Goal: Book appointment/travel/reservation

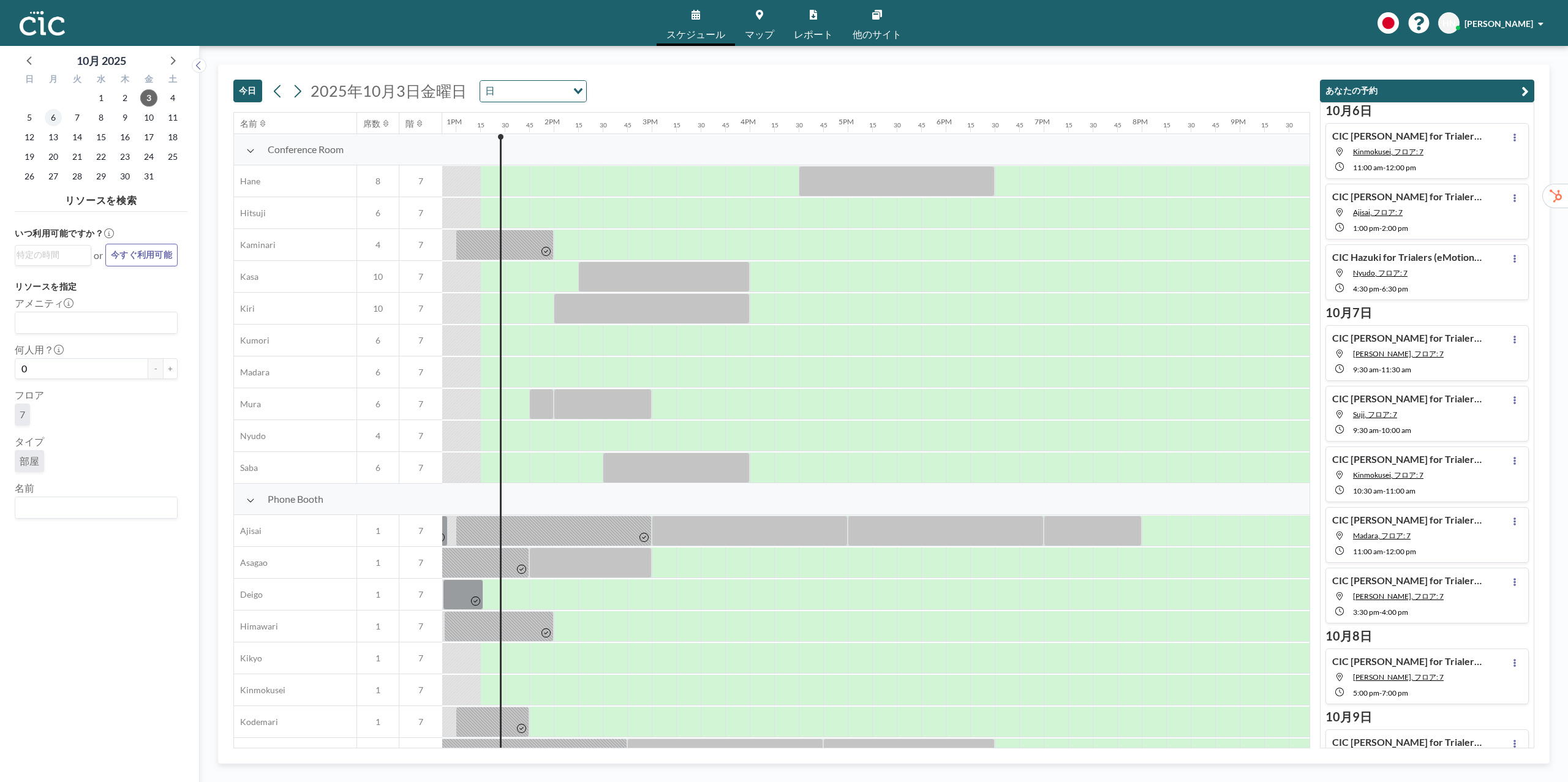
scroll to position [0, 1274]
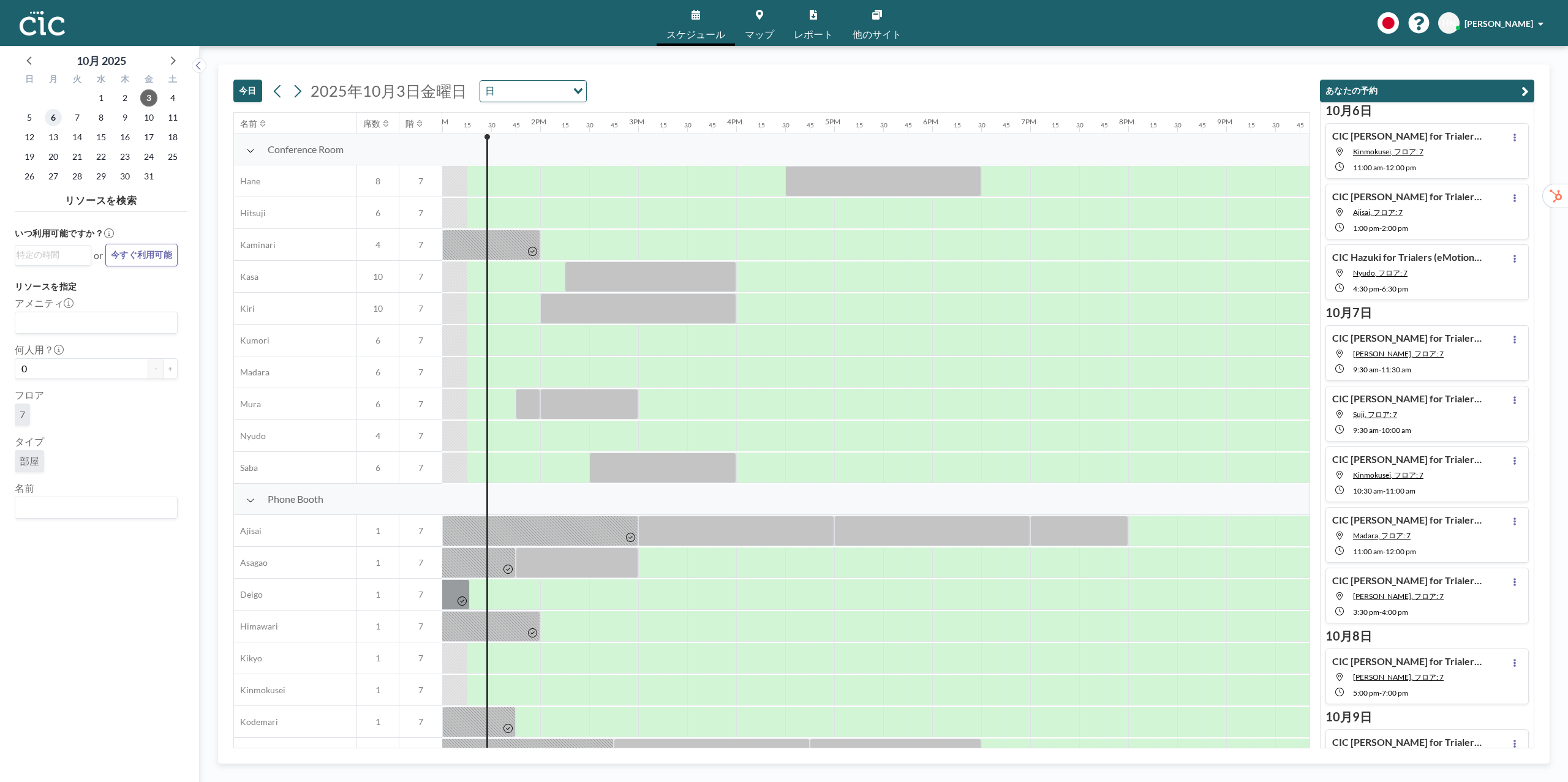
click at [57, 115] on span "6" at bounding box center [53, 117] width 17 height 17
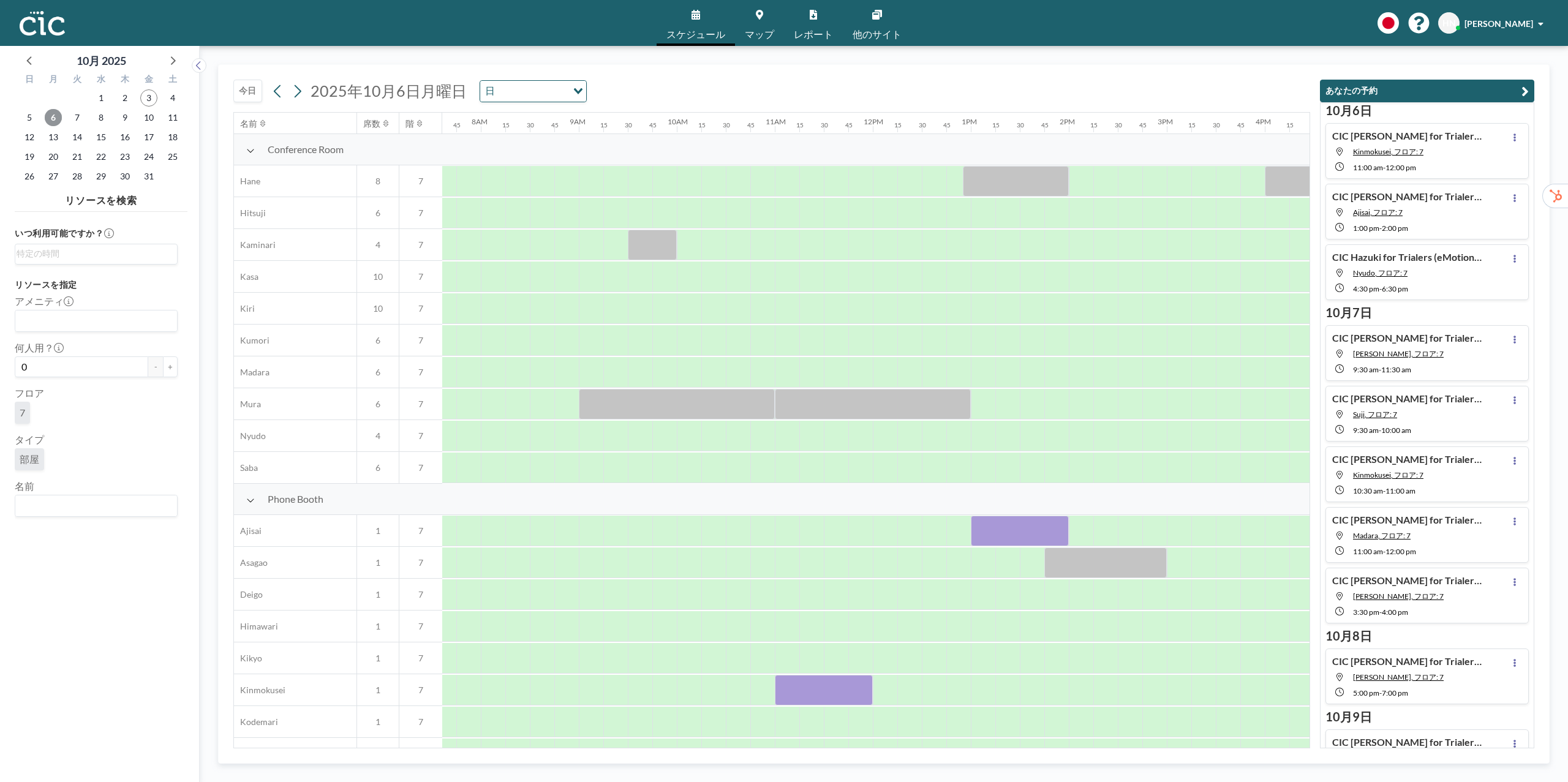
scroll to position [0, 759]
click at [1177, 66] on div "[DATE] [DATE] 日 Loading..." at bounding box center [772, 88] width 1077 height 47
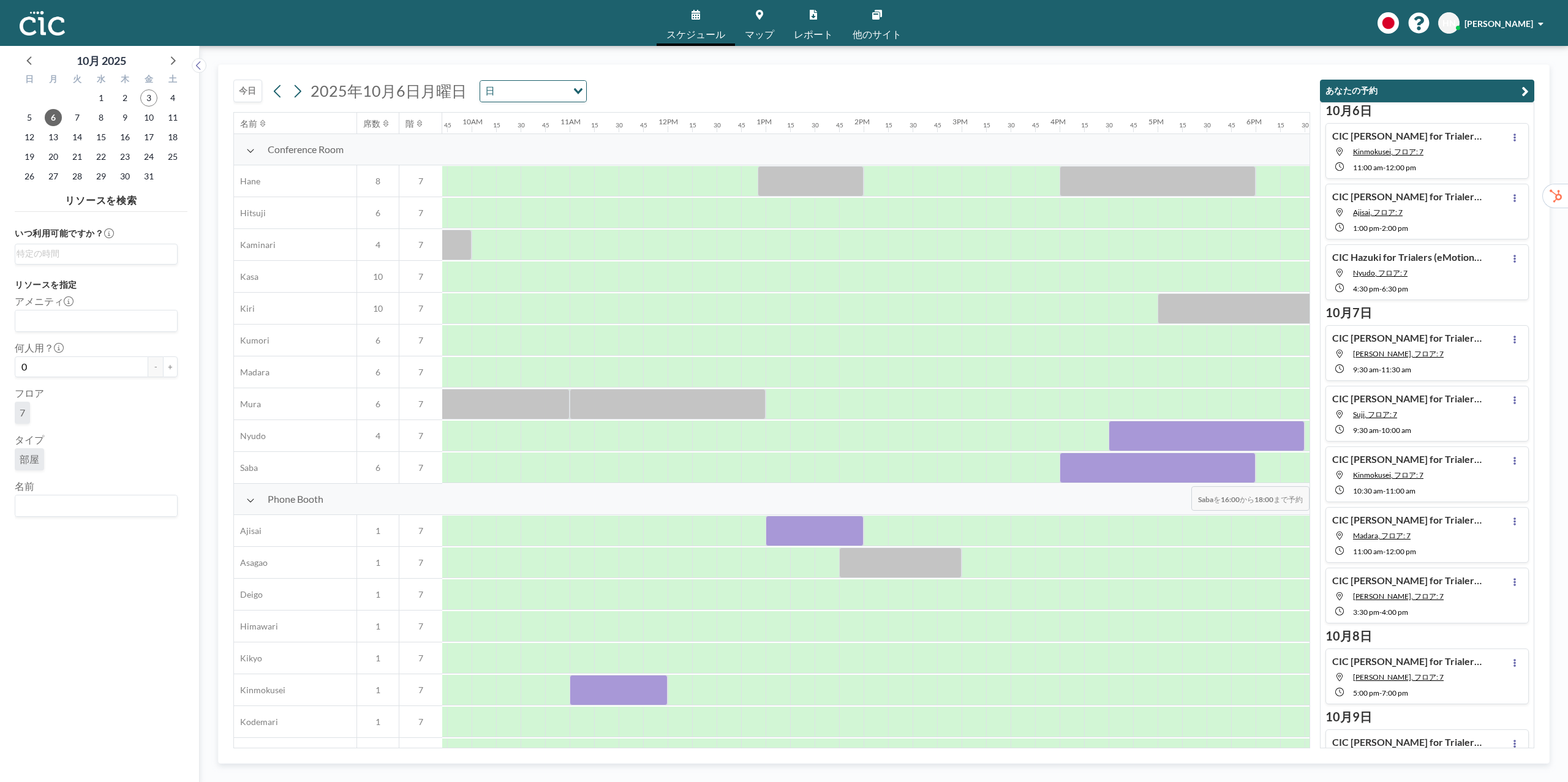
scroll to position [0, 1006]
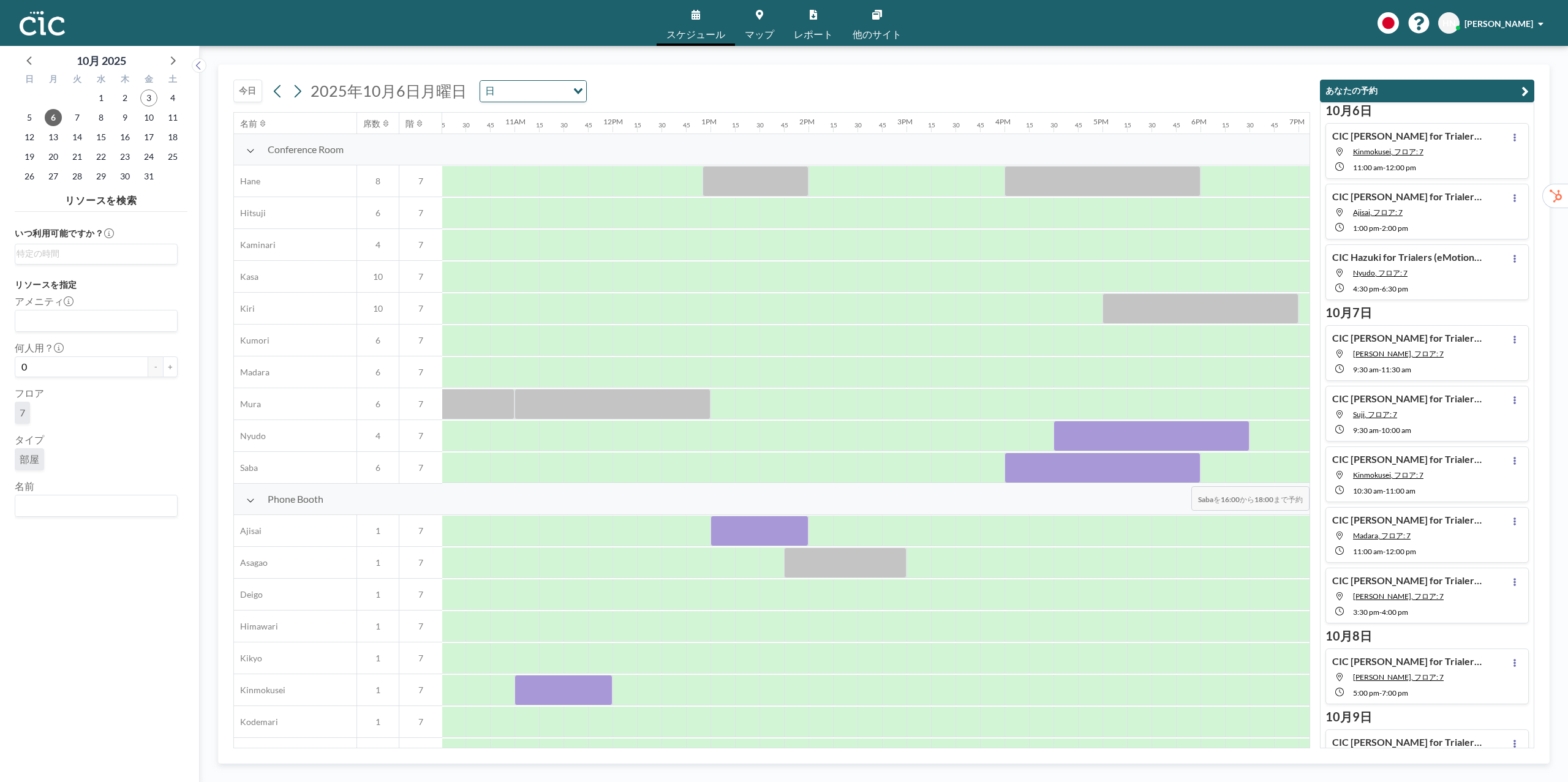
drag, startPoint x: 1253, startPoint y: 473, endPoint x: 1238, endPoint y: 472, distance: 15.0
click at [1238, 472] on div at bounding box center [613, 467] width 2352 height 32
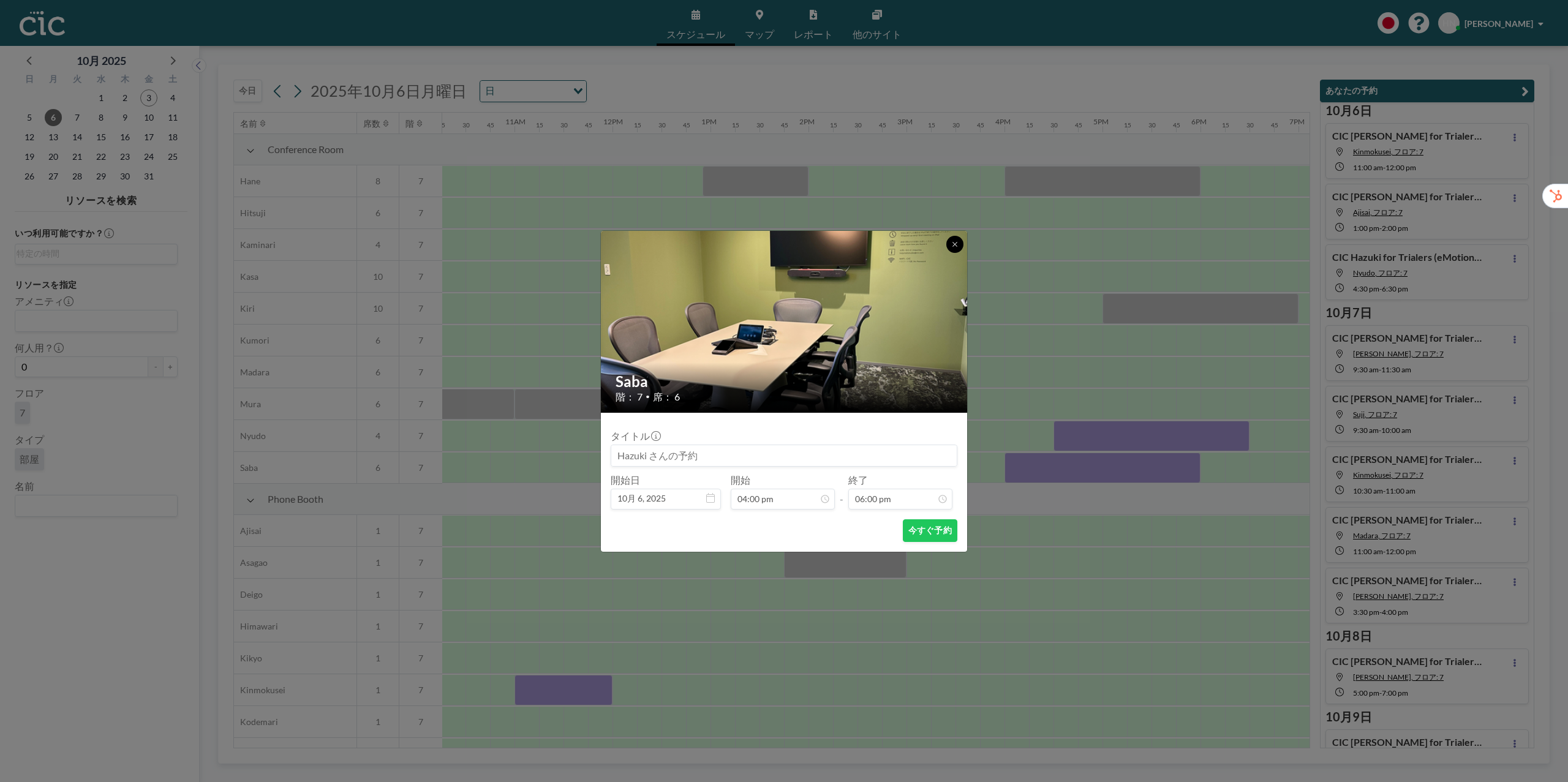
click at [960, 246] on button at bounding box center [954, 244] width 17 height 17
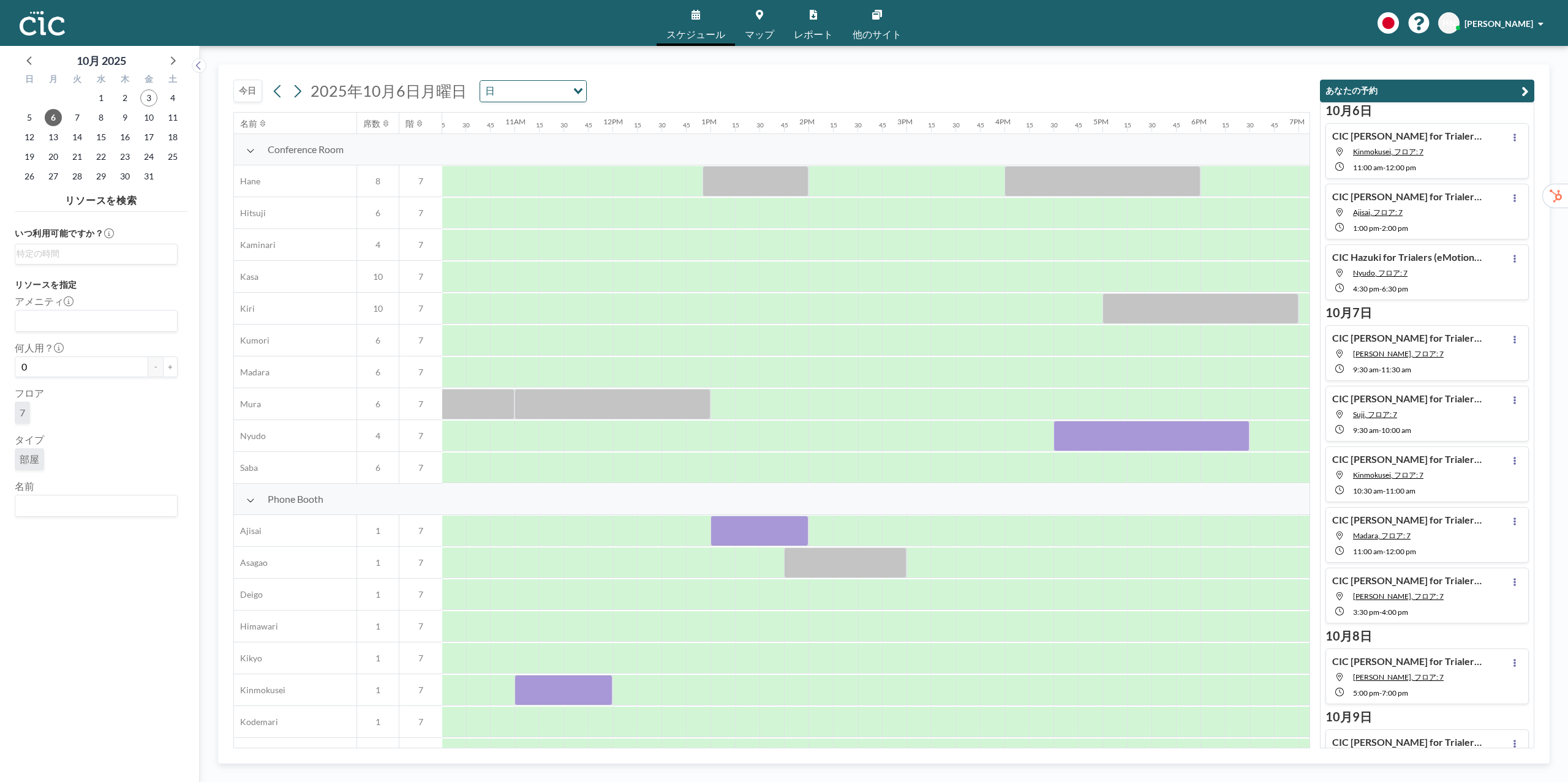
click at [691, 97] on div "[DATE] [DATE] 日 Loading..." at bounding box center [772, 88] width 1077 height 47
click at [453, 469] on div at bounding box center [452, 467] width 25 height 30
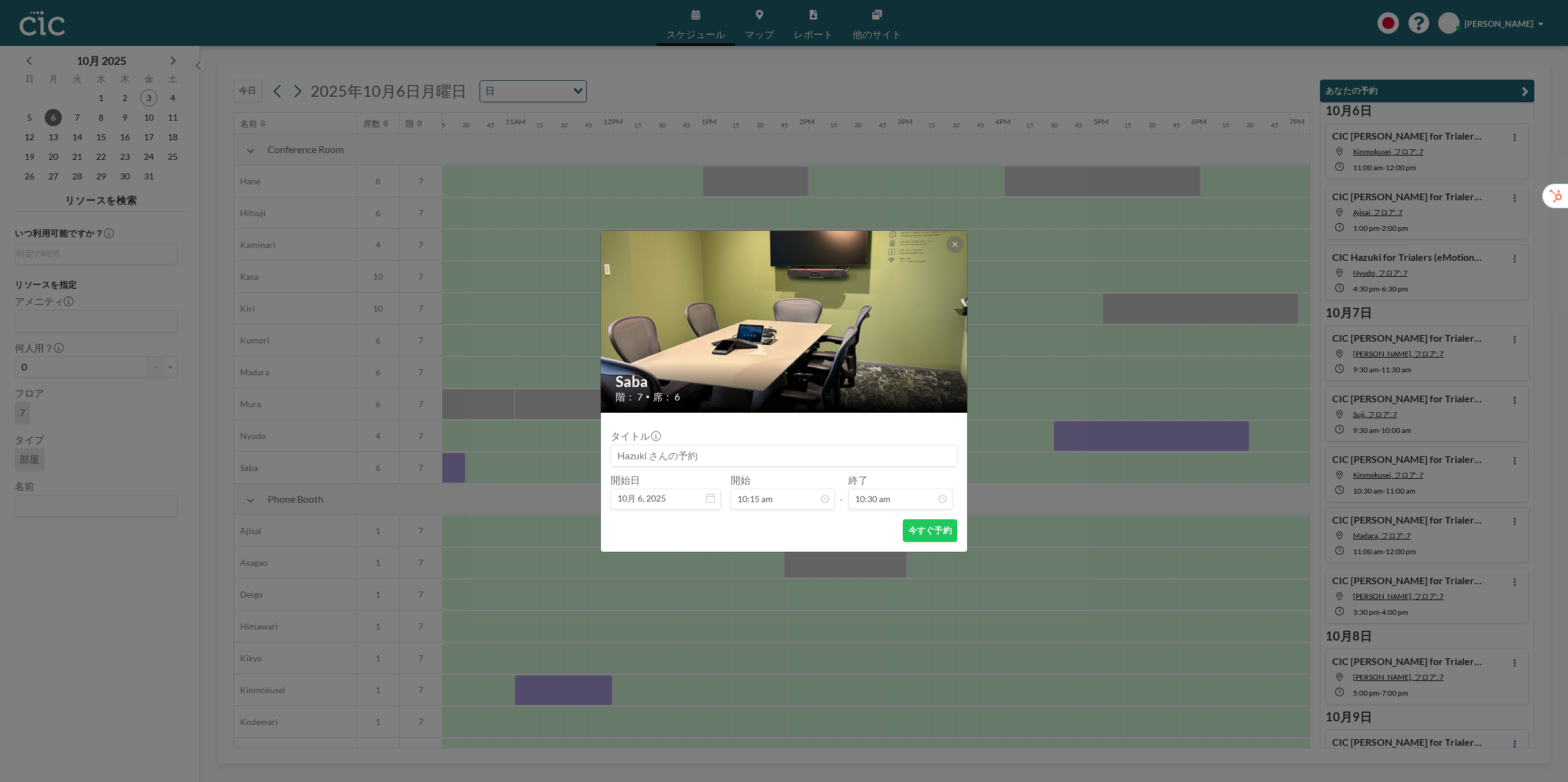
click at [660, 462] on input at bounding box center [783, 455] width 345 height 21
drag, startPoint x: 866, startPoint y: 409, endPoint x: 866, endPoint y: 402, distance: 7.0
click at [866, 402] on div at bounding box center [866, 403] width 4 height 8
click at [825, 386] on div "09:00 am" at bounding box center [800, 381] width 137 height 22
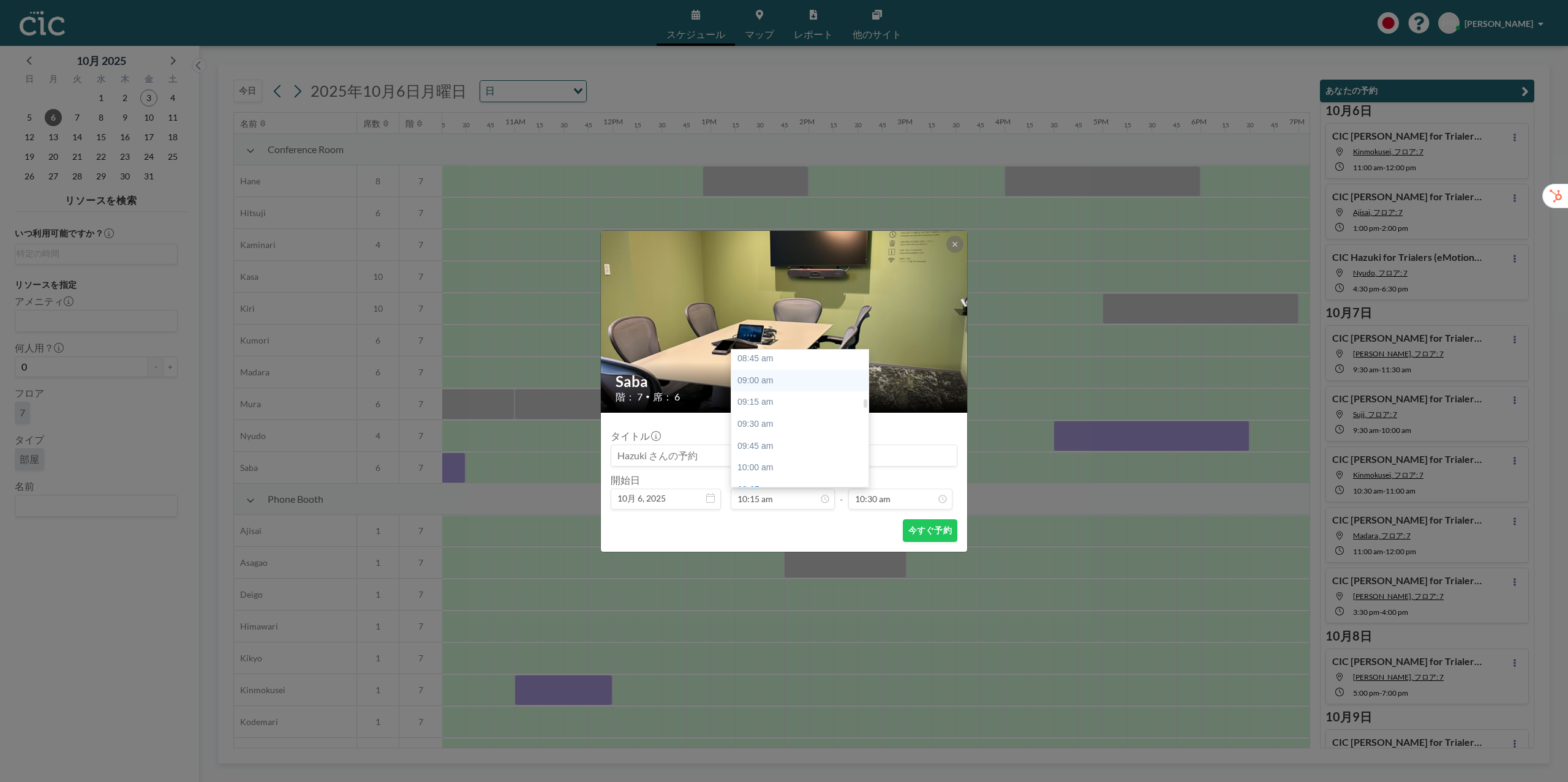
type input "09:00 am"
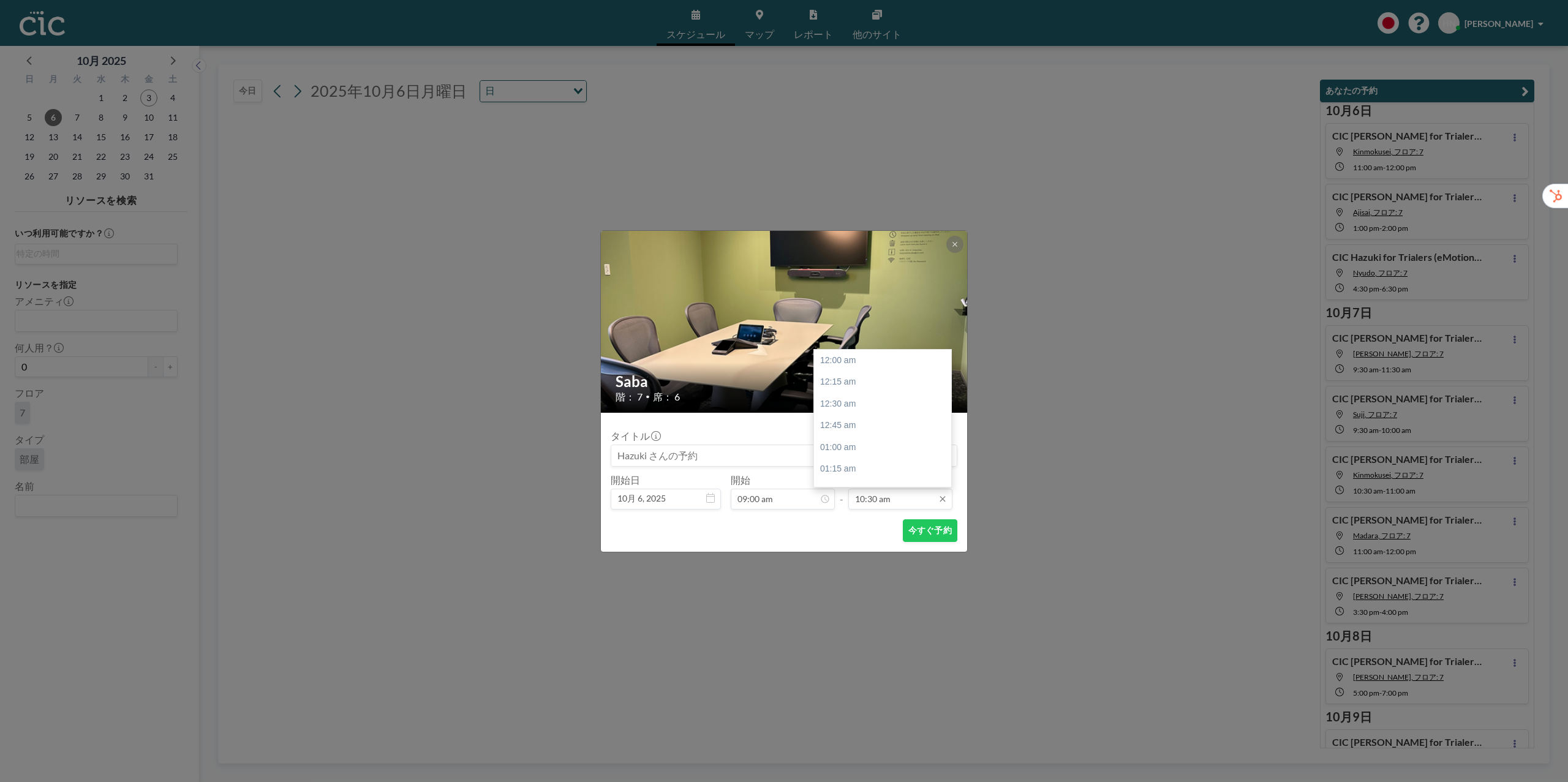
scroll to position [915, 0]
click at [909, 490] on input "10:30 am" at bounding box center [900, 499] width 104 height 21
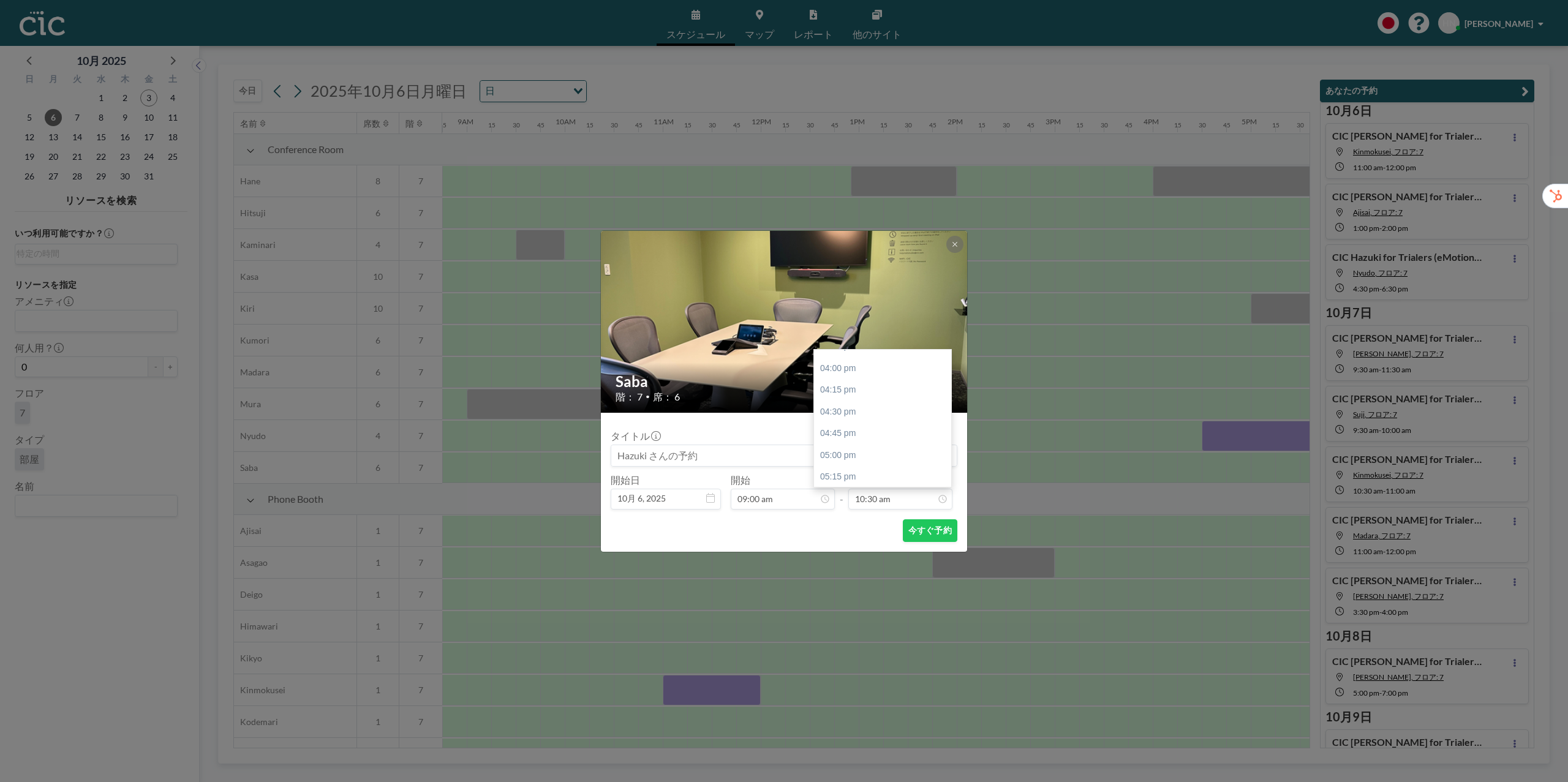
scroll to position [1396, 0]
drag, startPoint x: 947, startPoint y: 415, endPoint x: 951, endPoint y: 452, distance: 37.2
drag, startPoint x: 947, startPoint y: 416, endPoint x: 949, endPoint y: 450, distance: 34.1
click at [949, 450] on div at bounding box center [948, 418] width 4 height 135
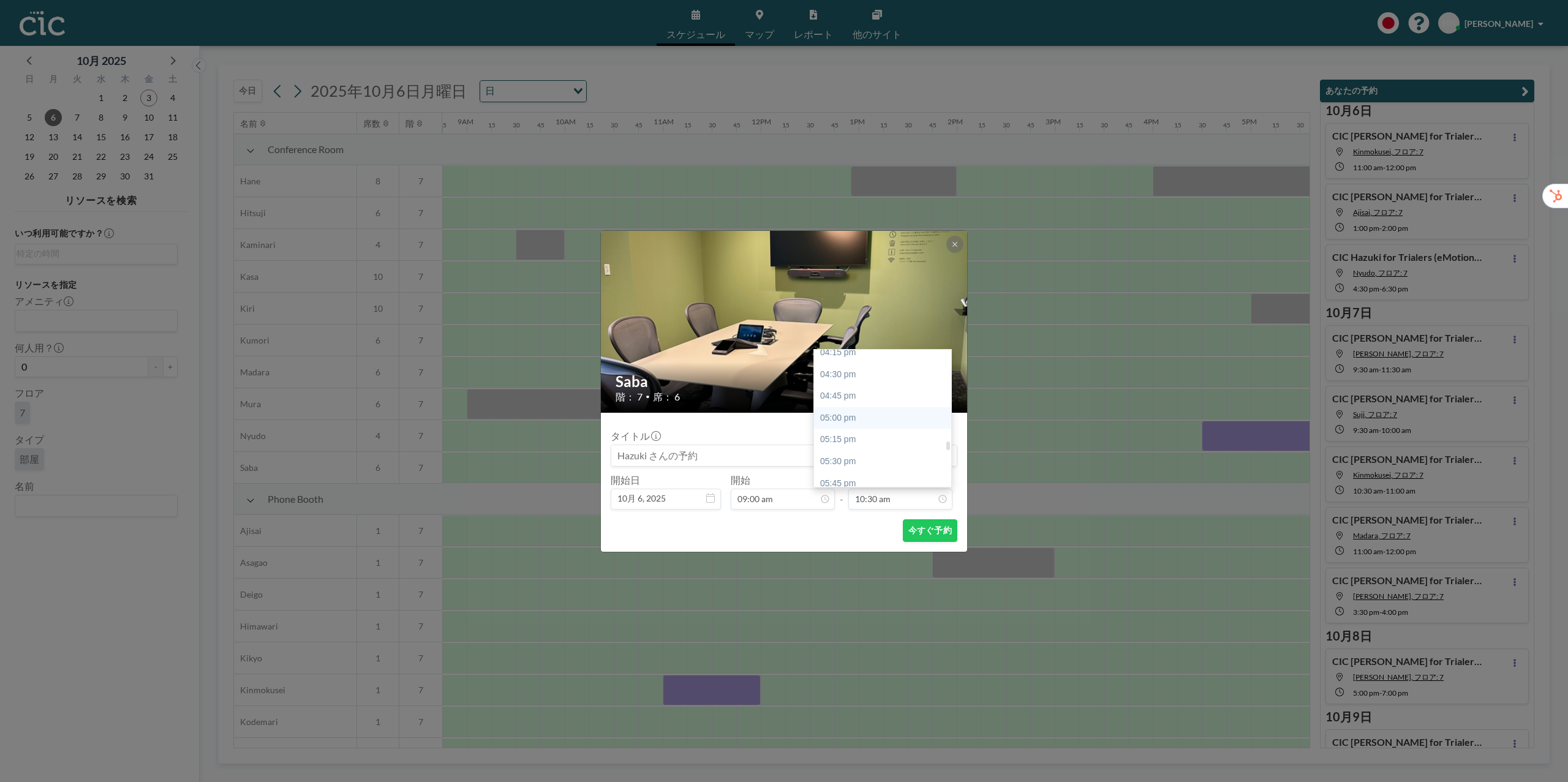
click at [874, 421] on div "05:00 pm" at bounding box center [883, 418] width 137 height 22
type input "05:00 pm"
